Goal: Information Seeking & Learning: Check status

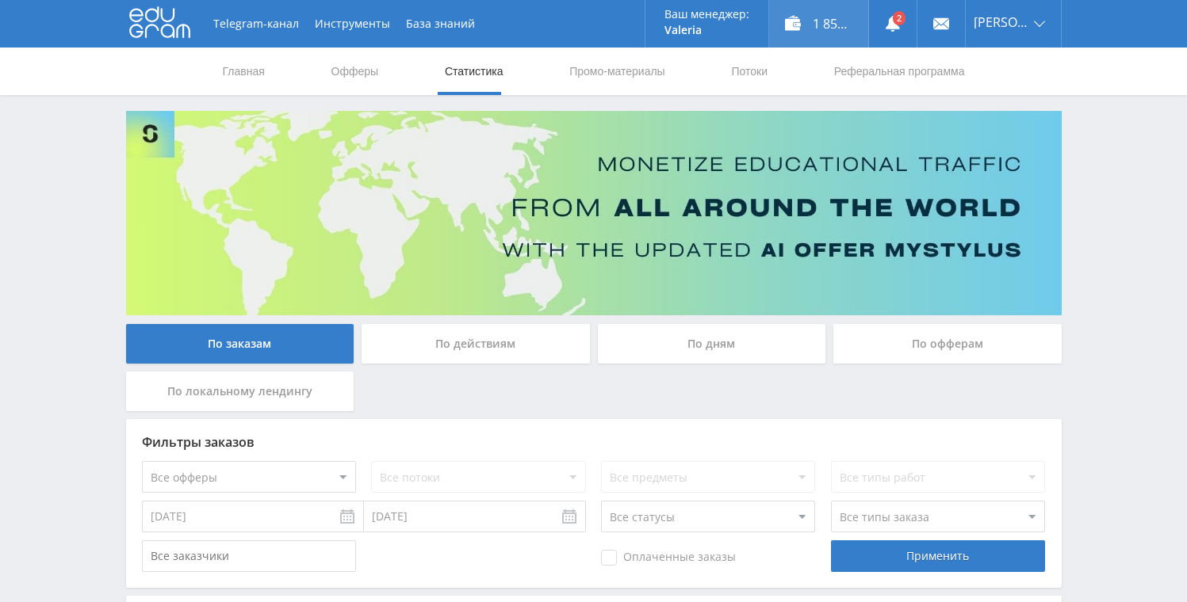
click at [818, 20] on div "1 856,65 ₽" at bounding box center [818, 24] width 99 height 48
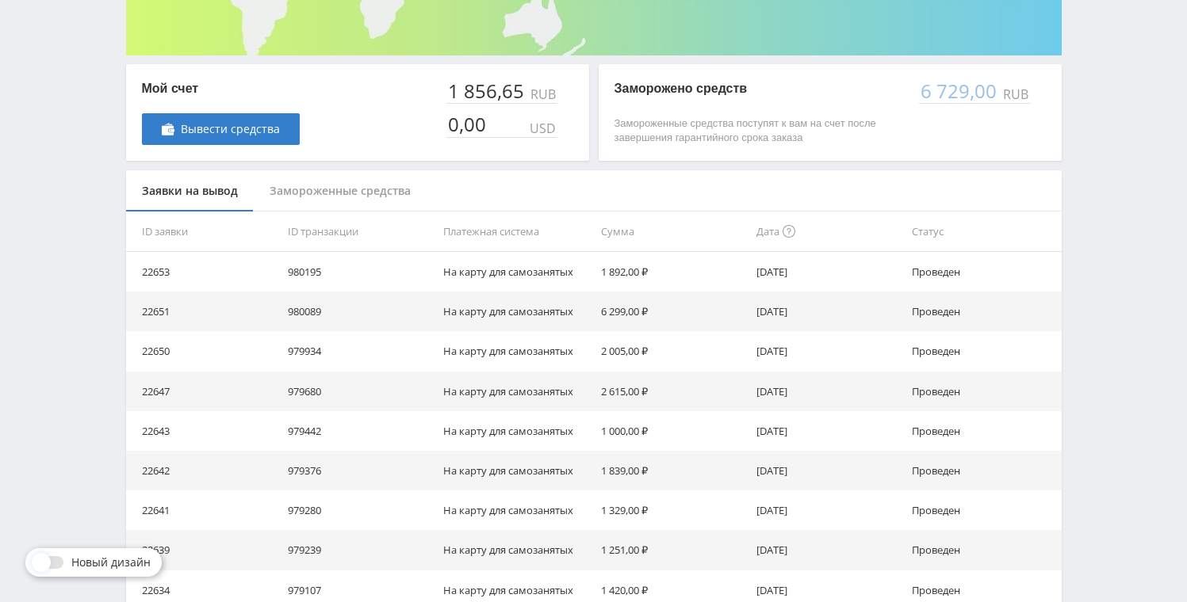
scroll to position [291, 0]
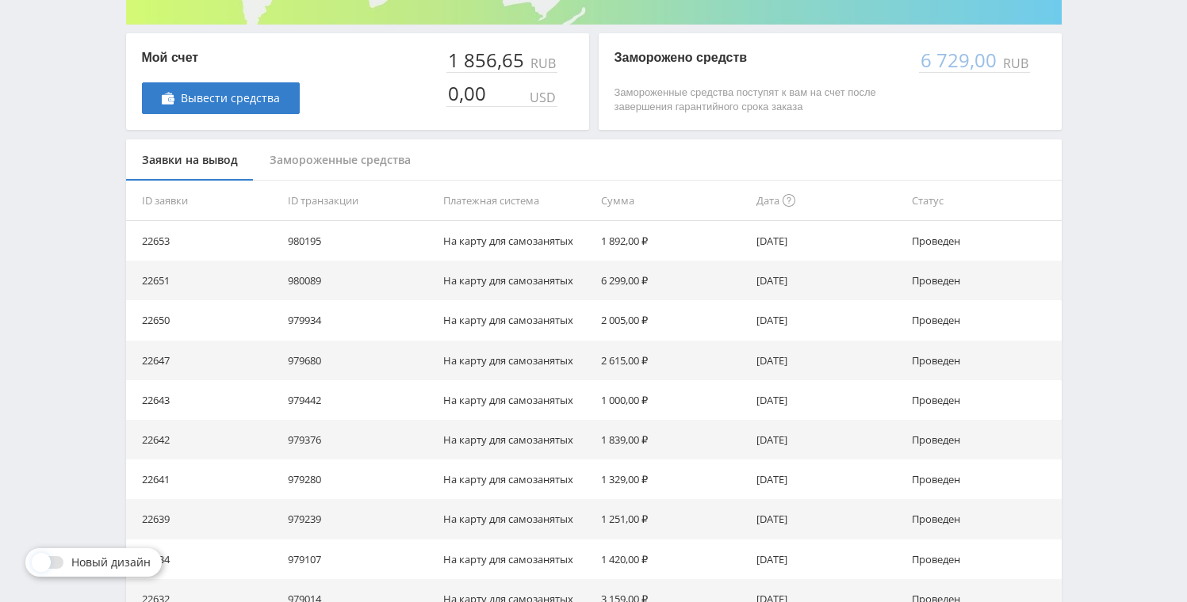
click at [947, 71] on div "6 729,00" at bounding box center [959, 60] width 81 height 22
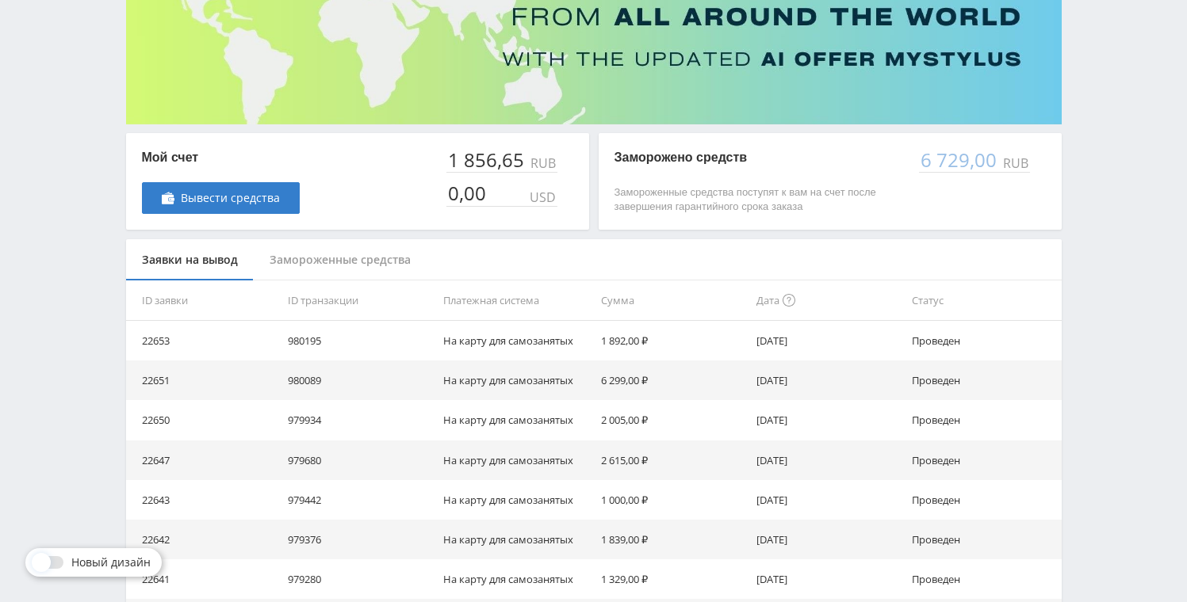
scroll to position [159, 0]
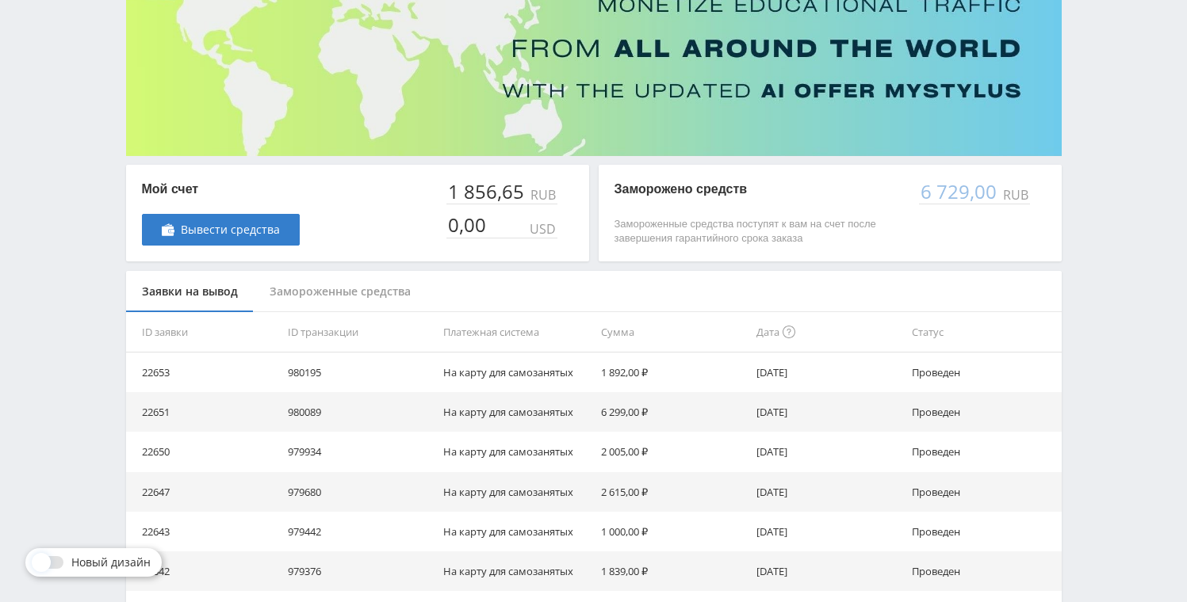
click at [412, 285] on div "Замороженные средства" at bounding box center [340, 292] width 173 height 42
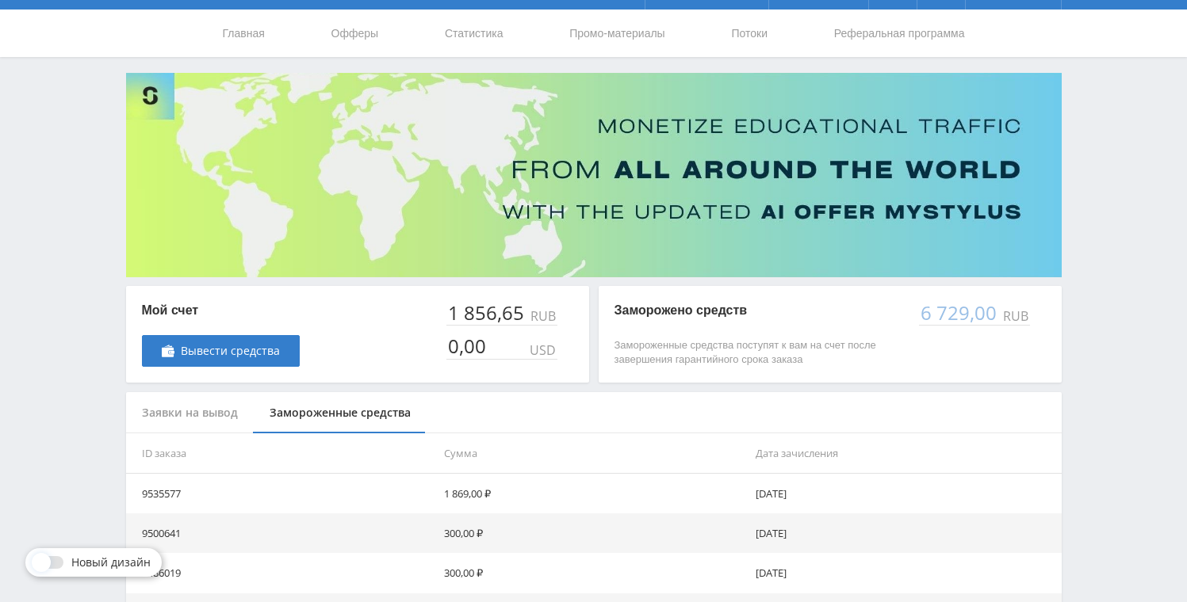
scroll to position [0, 0]
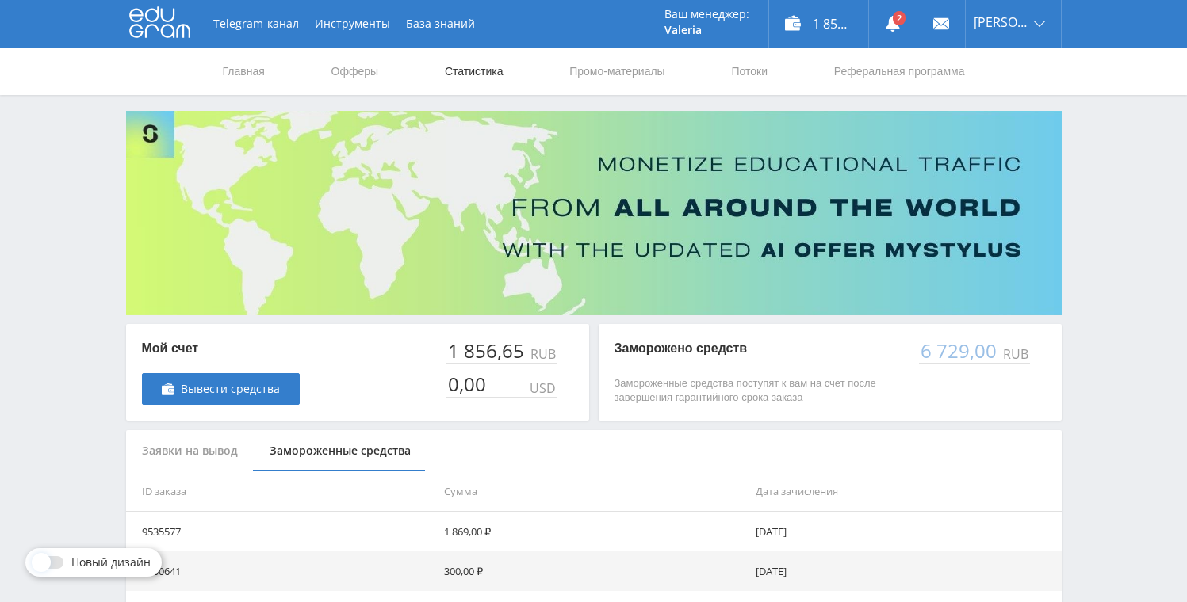
click at [465, 86] on link "Статистика" at bounding box center [474, 72] width 62 height 48
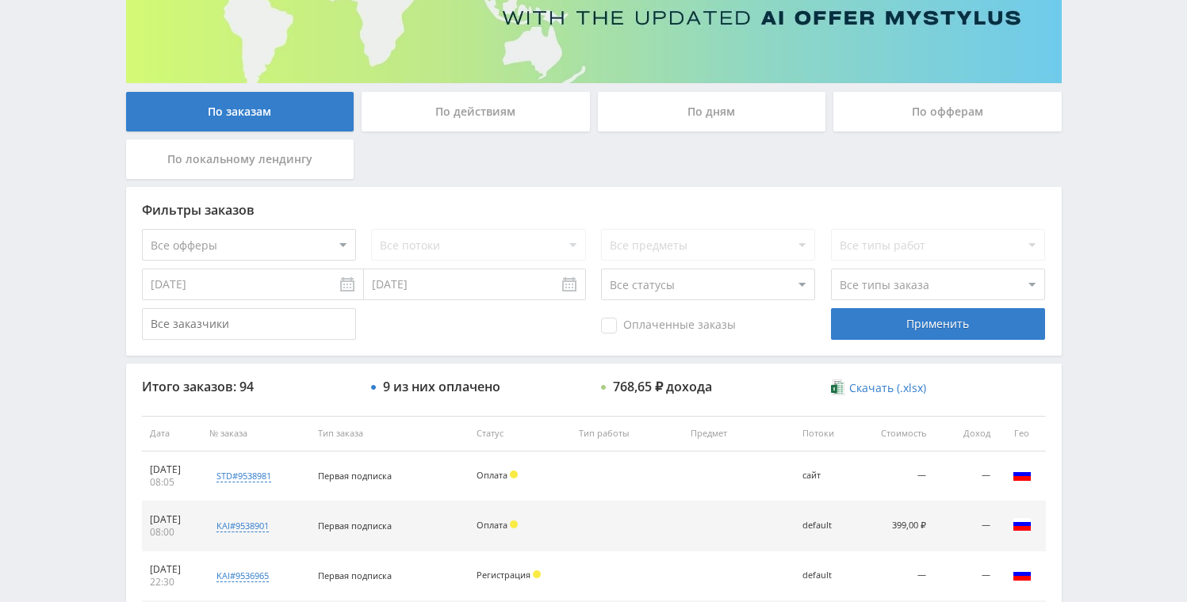
scroll to position [235, 0]
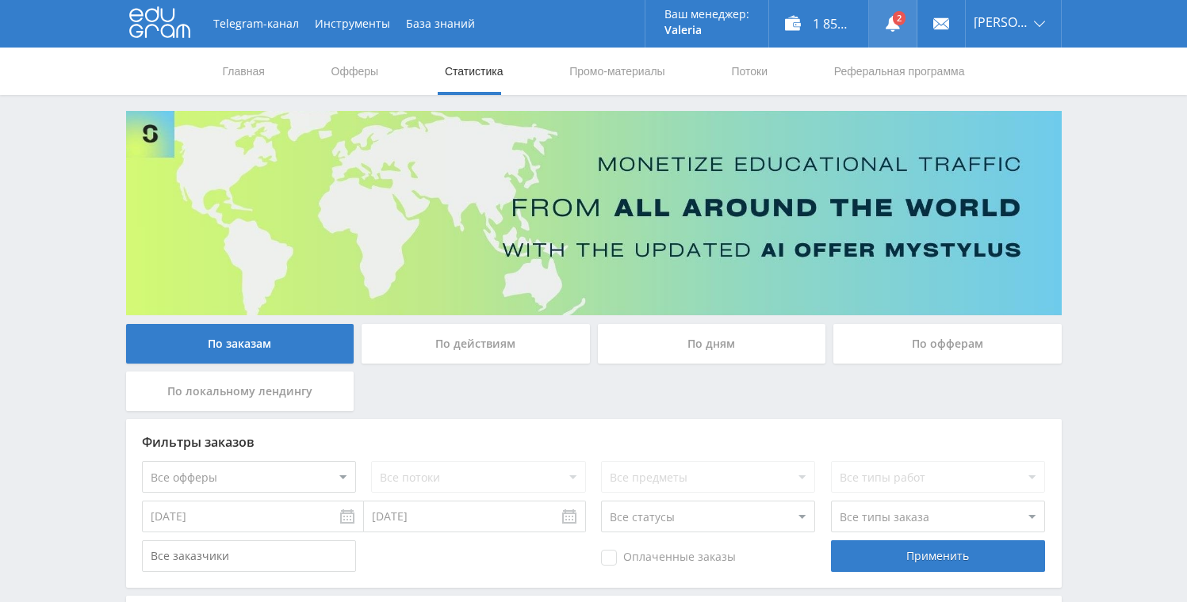
click at [893, 22] on link at bounding box center [893, 24] width 48 height 48
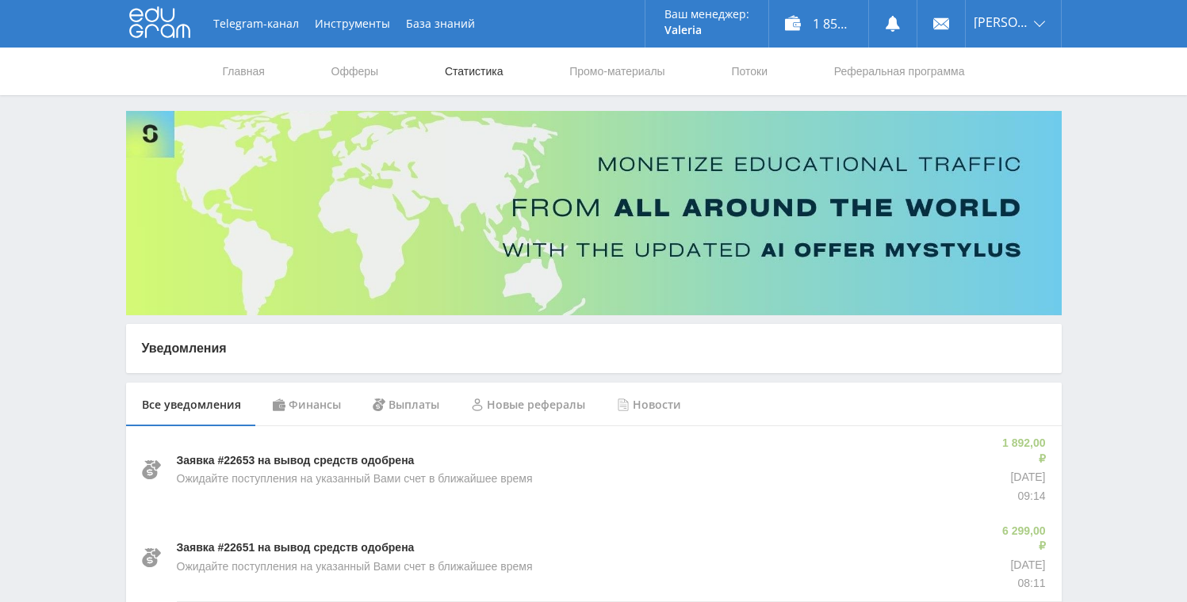
click at [497, 72] on link "Статистика" at bounding box center [474, 72] width 62 height 48
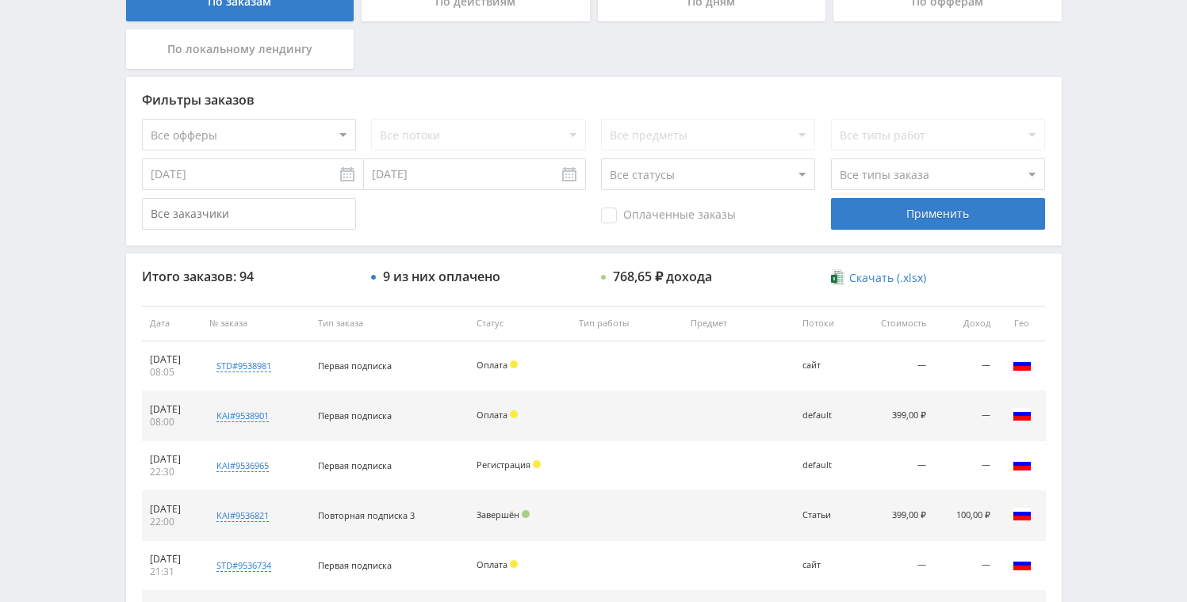
scroll to position [396, 0]
